Goal: Information Seeking & Learning: Find specific fact

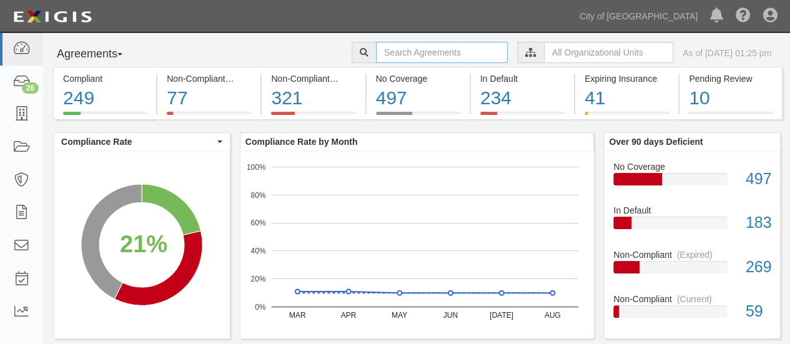
click at [376, 54] on input "text" at bounding box center [442, 52] width 132 height 21
type input "[PERSON_NAME]"
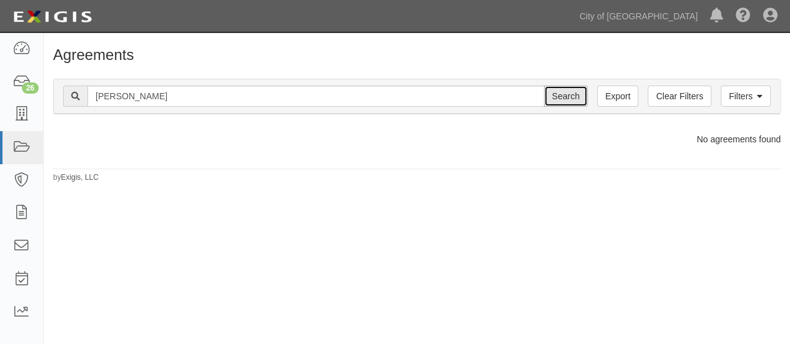
click at [572, 98] on input "Search" at bounding box center [566, 96] width 44 height 21
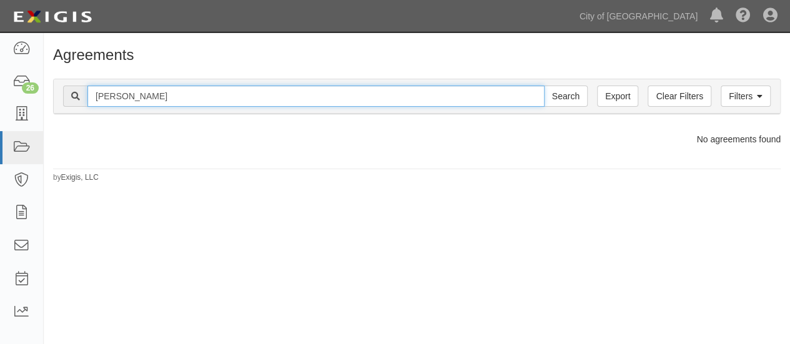
drag, startPoint x: 129, startPoint y: 99, endPoint x: 43, endPoint y: 101, distance: 86.2
click at [43, 101] on body "Toggle navigation Dashboard 26 Inbox Parties Agreements Coverages Documents Mes…" at bounding box center [395, 173] width 790 height 347
type input "hansen"
click at [544, 86] on input "Search" at bounding box center [566, 96] width 44 height 21
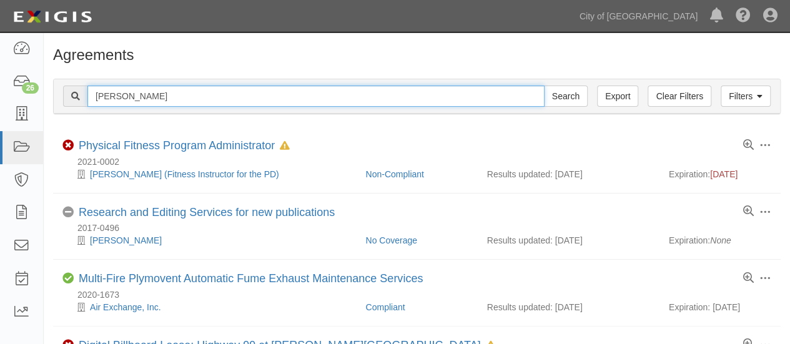
drag, startPoint x: 130, startPoint y: 99, endPoint x: 77, endPoint y: 101, distance: 52.5
click at [77, 101] on div "hansen Search" at bounding box center [325, 96] width 525 height 21
type input "[PERSON_NAME]"
click at [544, 86] on input "Search" at bounding box center [566, 96] width 44 height 21
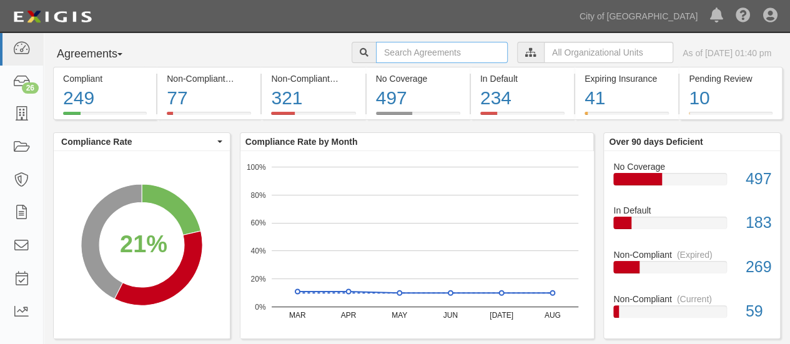
click at [380, 49] on input "text" at bounding box center [442, 52] width 132 height 21
type input "matheny"
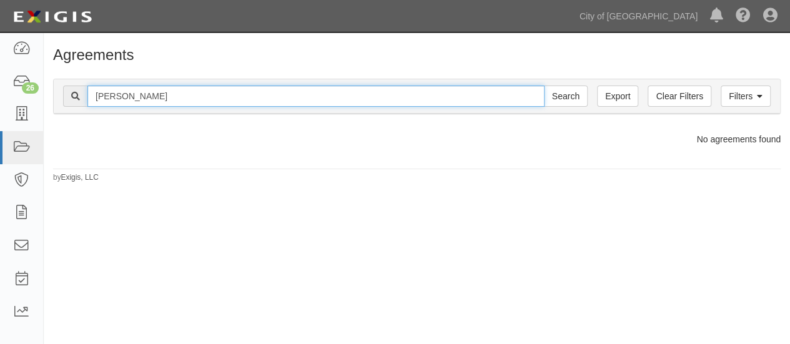
drag, startPoint x: 136, startPoint y: 97, endPoint x: 77, endPoint y: 100, distance: 59.4
click at [77, 100] on div "matheny Search" at bounding box center [325, 96] width 525 height 21
type input "sears"
click at [544, 86] on input "Search" at bounding box center [566, 96] width 44 height 21
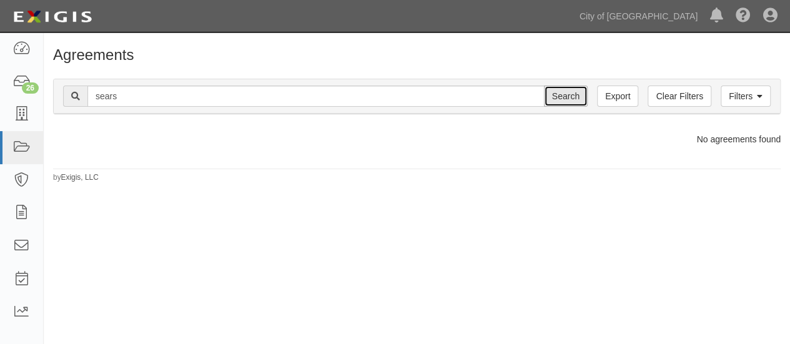
click at [560, 99] on input "Search" at bounding box center [566, 96] width 44 height 21
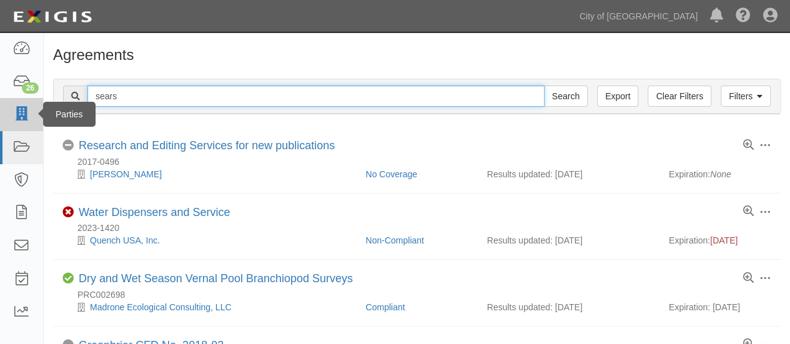
drag, startPoint x: 119, startPoint y: 96, endPoint x: 31, endPoint y: 99, distance: 88.1
click at [31, 99] on body "Toggle navigation Dashboard 26 Inbox Parties Agreements Coverages Documents Mes…" at bounding box center [395, 290] width 790 height 581
type input "ma"
click at [544, 86] on input "Search" at bounding box center [566, 96] width 44 height 21
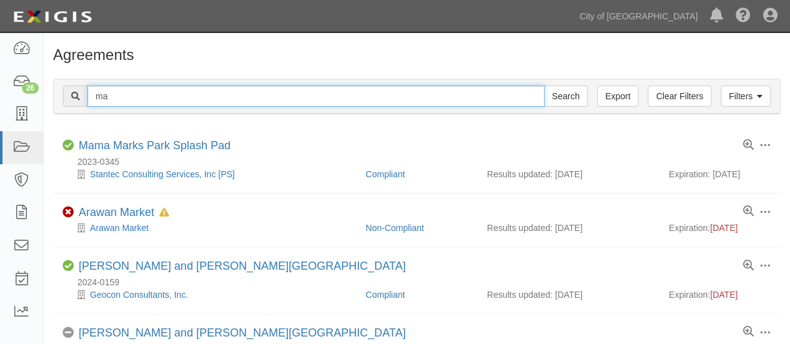
click at [112, 97] on input "ma" at bounding box center [315, 96] width 457 height 21
type input "math"
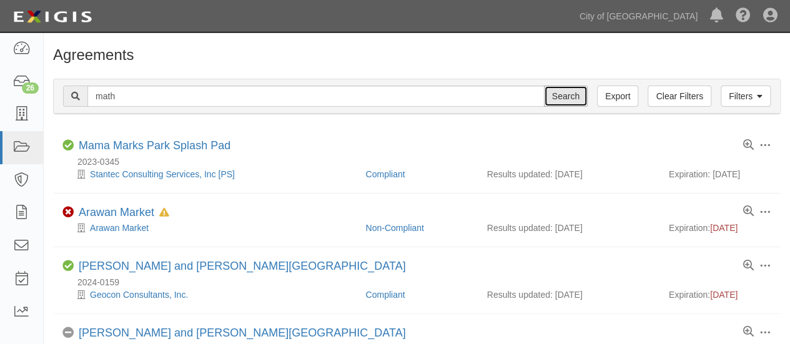
click at [565, 101] on input "Search" at bounding box center [566, 96] width 44 height 21
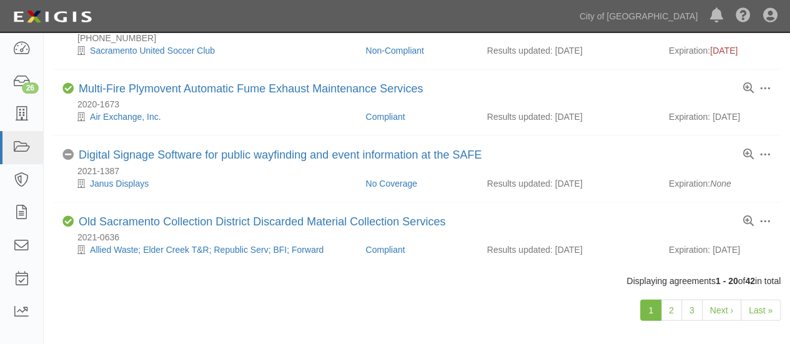
scroll to position [1206, 0]
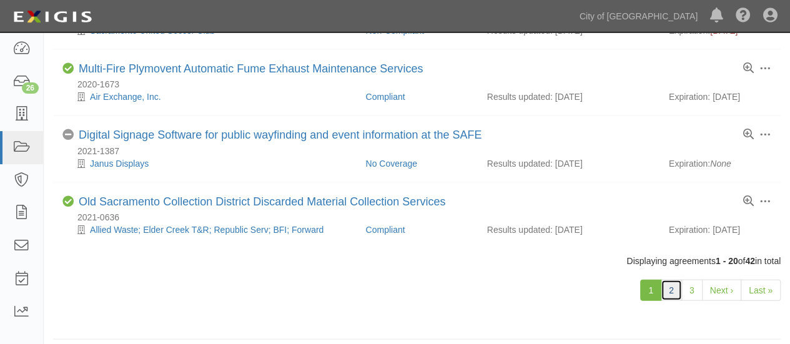
click at [669, 282] on link "2" at bounding box center [671, 290] width 21 height 21
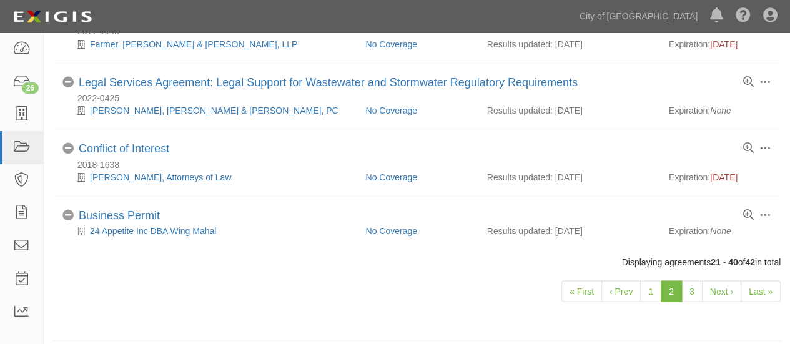
scroll to position [1144, 0]
click at [687, 280] on link "3" at bounding box center [691, 290] width 21 height 21
